Goal: Task Accomplishment & Management: Manage account settings

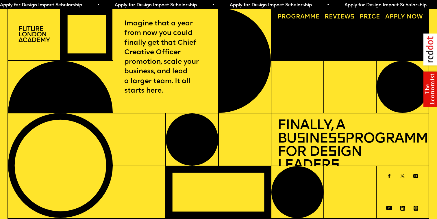
click at [364, 16] on link "Price" at bounding box center [369, 17] width 27 height 12
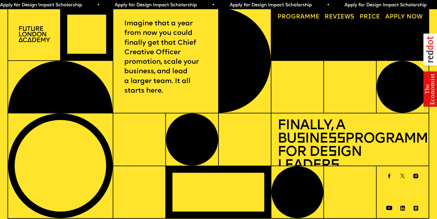
click at [26, 37] on img at bounding box center [33, 34] width 31 height 16
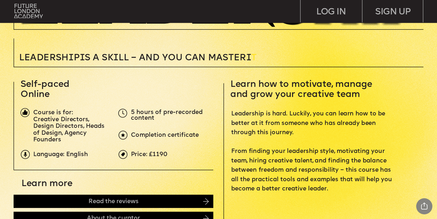
scroll to position [159, 0]
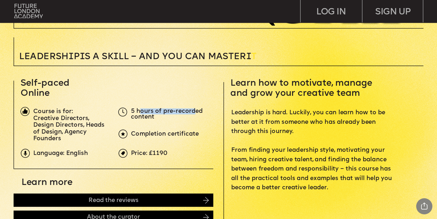
drag, startPoint x: 184, startPoint y: 113, endPoint x: 141, endPoint y: 111, distance: 42.8
click at [141, 111] on span "5 hours of pre-recorded content" at bounding box center [167, 114] width 73 height 12
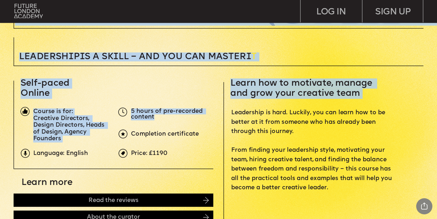
drag, startPoint x: 156, startPoint y: 117, endPoint x: 129, endPoint y: 111, distance: 28.0
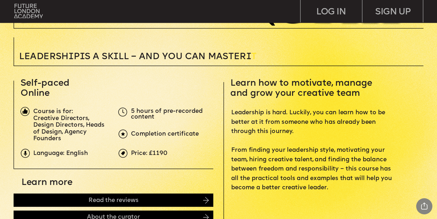
click at [176, 134] on span "Completion certificate" at bounding box center [165, 133] width 68 height 5
drag, startPoint x: 201, startPoint y: 135, endPoint x: 133, endPoint y: 137, distance: 68.5
click at [133, 137] on p "Completion certificate" at bounding box center [215, 134] width 169 height 6
click at [98, 135] on p "Creative Directors, Design Directors, Heads of Design, Agency Founders" at bounding box center [70, 128] width 75 height 27
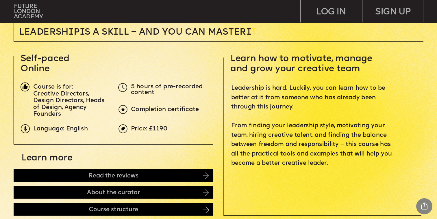
scroll to position [210, 0]
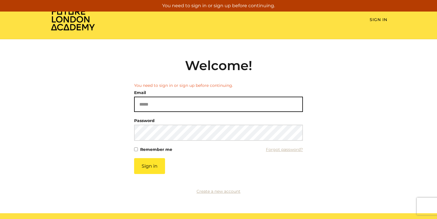
click at [160, 103] on input "Email" at bounding box center [218, 104] width 169 height 15
type input "**********"
